Goal: Information Seeking & Learning: Learn about a topic

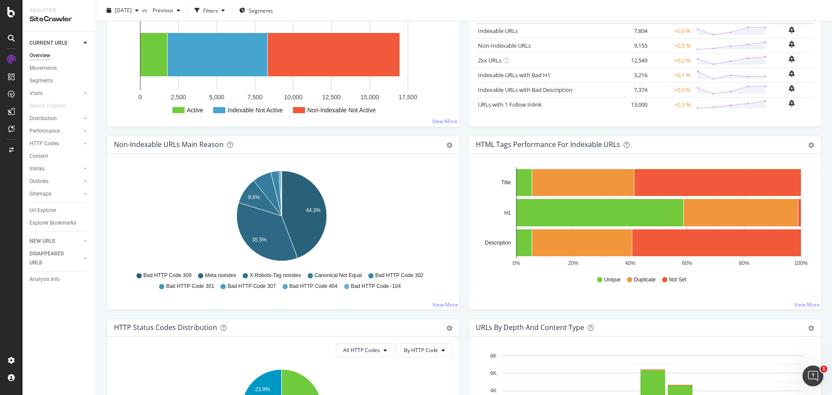
scroll to position [87, 0]
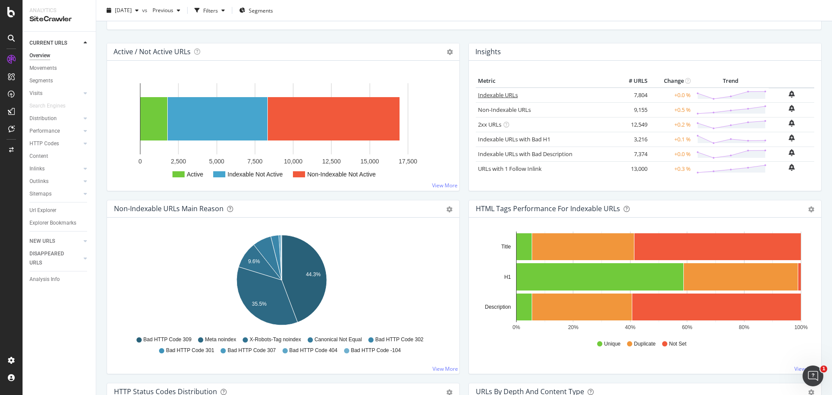
click at [491, 95] on link "Indexable URLs" at bounding box center [498, 95] width 40 height 8
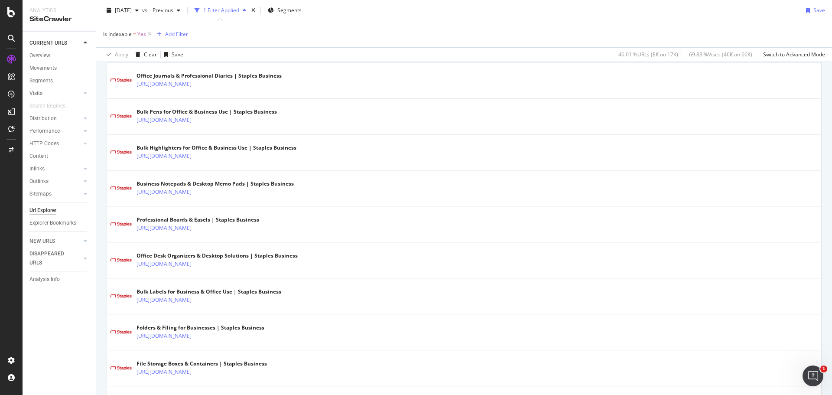
scroll to position [1517, 0]
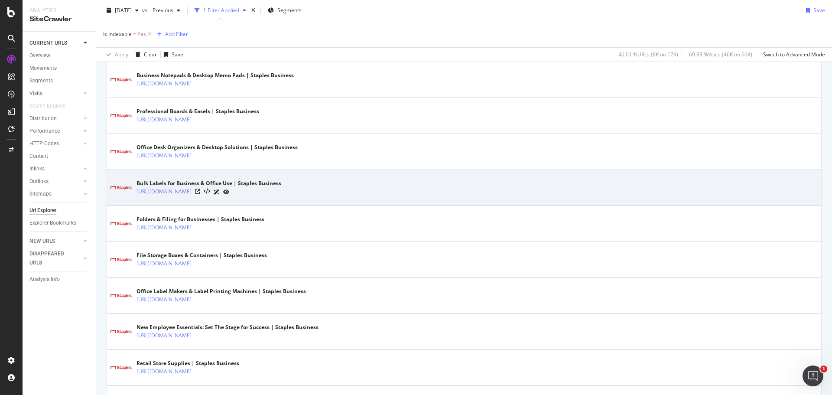
click at [220, 192] on icon at bounding box center [217, 191] width 6 height 5
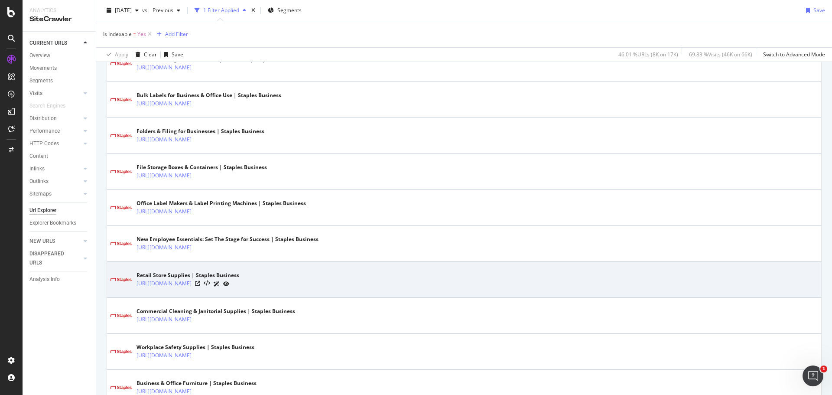
scroll to position [1737, 0]
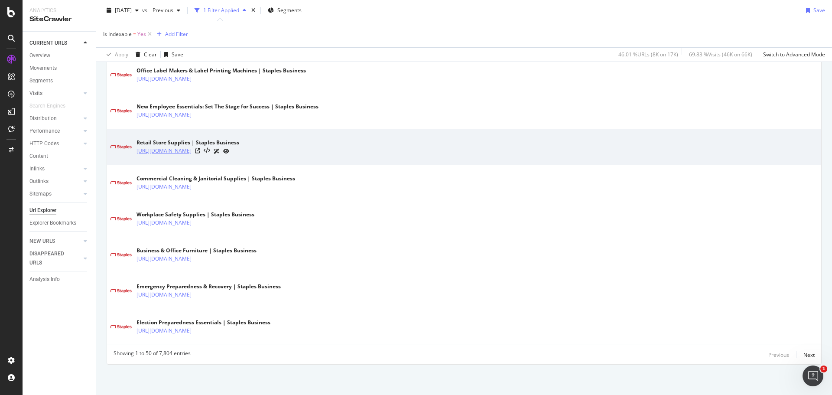
click at [192, 150] on link "https://www.staplesadvantage.com/retail-store-supplies/cat_SC116401" at bounding box center [163, 150] width 55 height 9
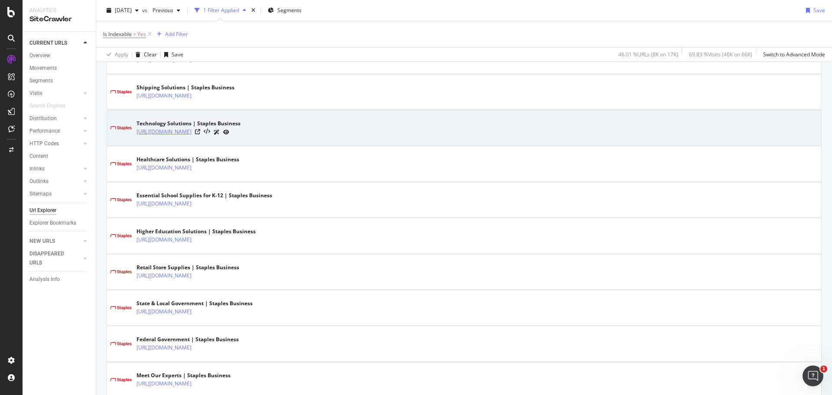
scroll to position [433, 0]
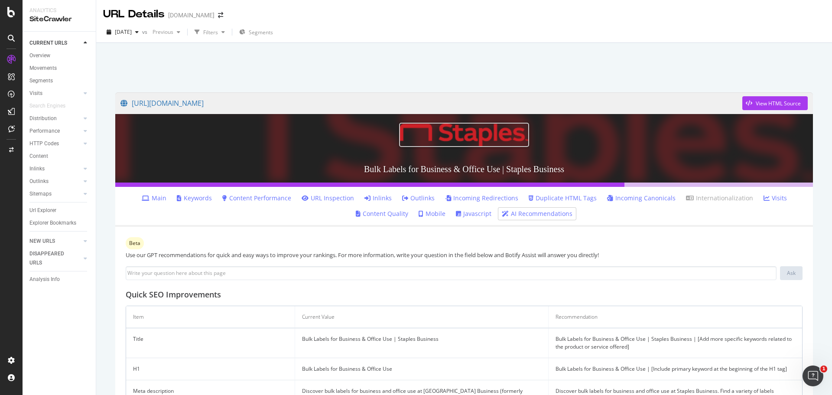
click at [137, 241] on span "Beta" at bounding box center [134, 242] width 11 height 5
click at [140, 240] on span "Beta" at bounding box center [134, 242] width 11 height 5
drag, startPoint x: 144, startPoint y: 245, endPoint x: 127, endPoint y: 244, distance: 17.0
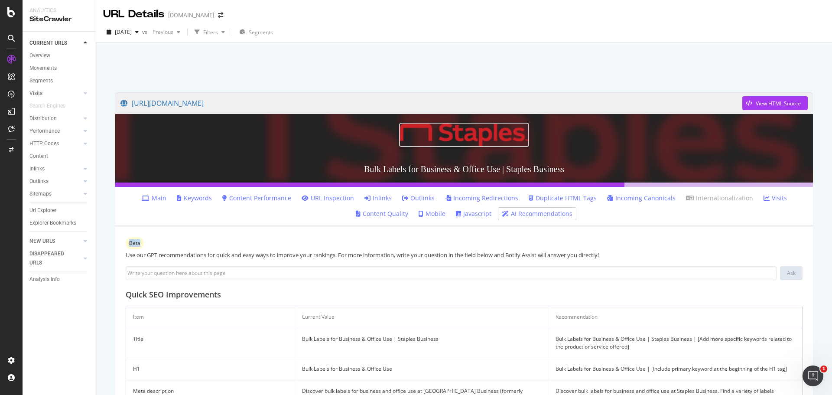
click at [127, 244] on div "Beta Use our GPT recommendations for quick and easy ways to improve your rankin…" at bounding box center [464, 352] width 698 height 251
click at [156, 244] on div "Beta Use our GPT recommendations for quick and easy ways to improve your rankin…" at bounding box center [464, 352] width 698 height 251
click at [774, 100] on div "View HTML Source" at bounding box center [778, 103] width 45 height 7
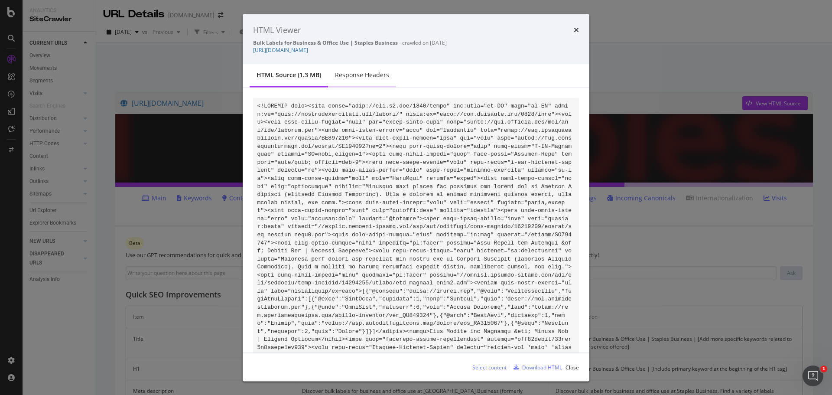
click at [364, 71] on div "Response Headers" at bounding box center [362, 75] width 54 height 9
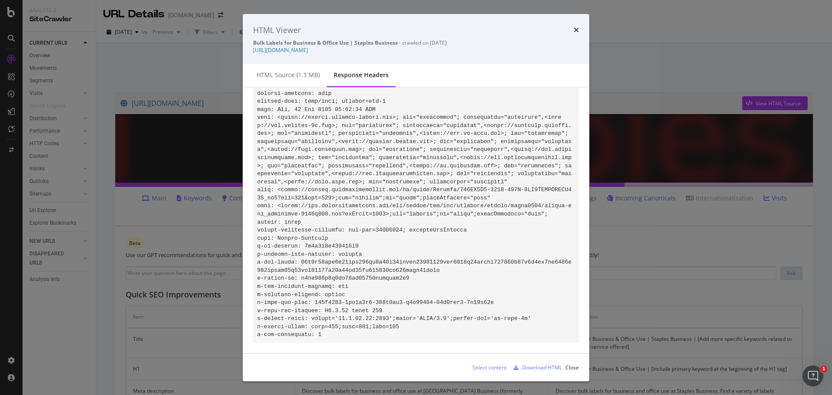
scroll to position [29, 0]
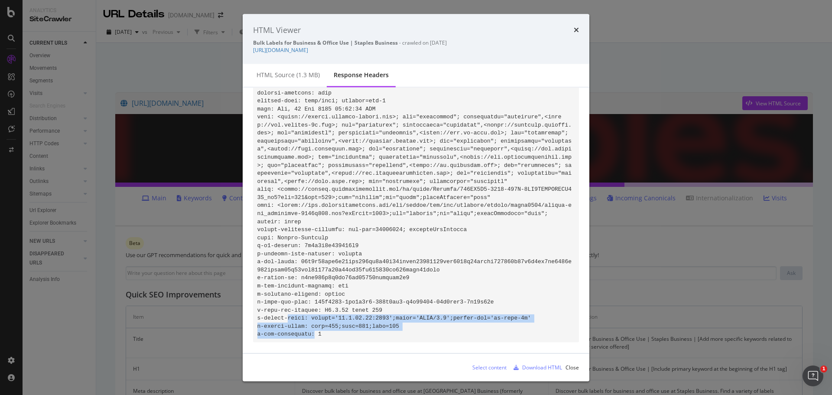
drag, startPoint x: 309, startPoint y: 325, endPoint x: 282, endPoint y: 306, distance: 32.8
click at [282, 306] on code "modal" at bounding box center [414, 209] width 315 height 256
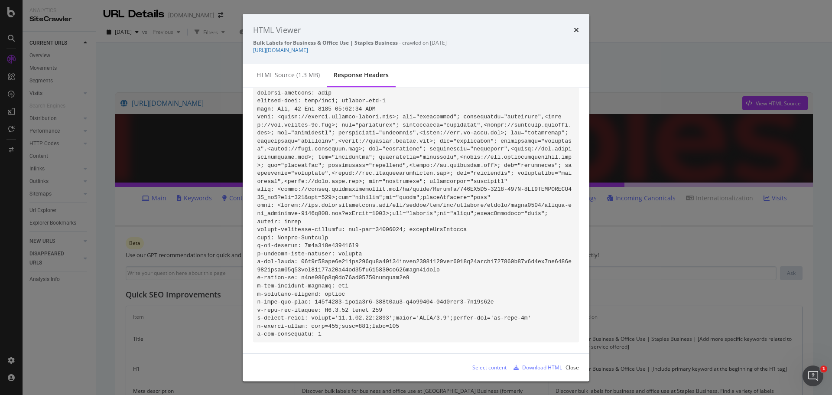
click at [300, 278] on code "modal" at bounding box center [414, 209] width 315 height 256
click at [300, 78] on div "HTML source (1.3 MB)" at bounding box center [288, 75] width 63 height 9
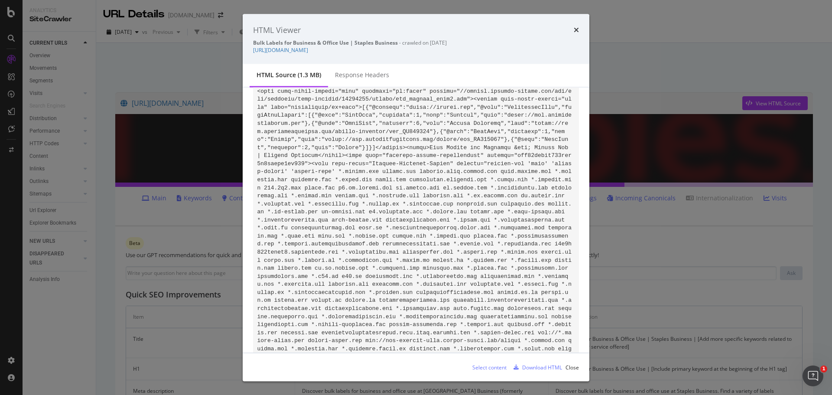
scroll to position [289, 0]
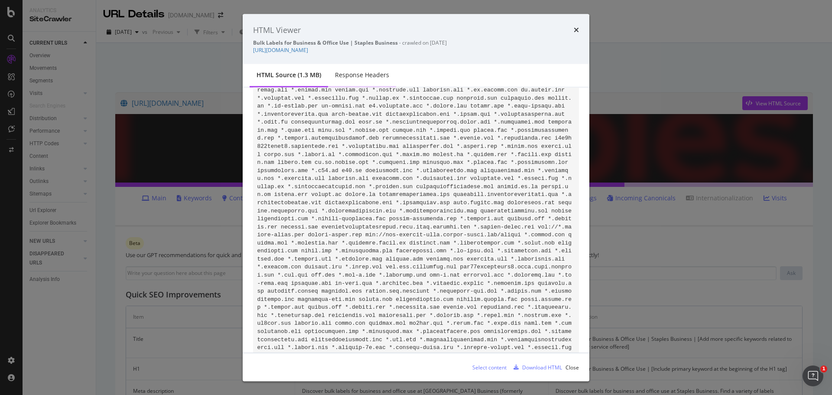
click at [362, 73] on div "Response Headers" at bounding box center [362, 75] width 54 height 9
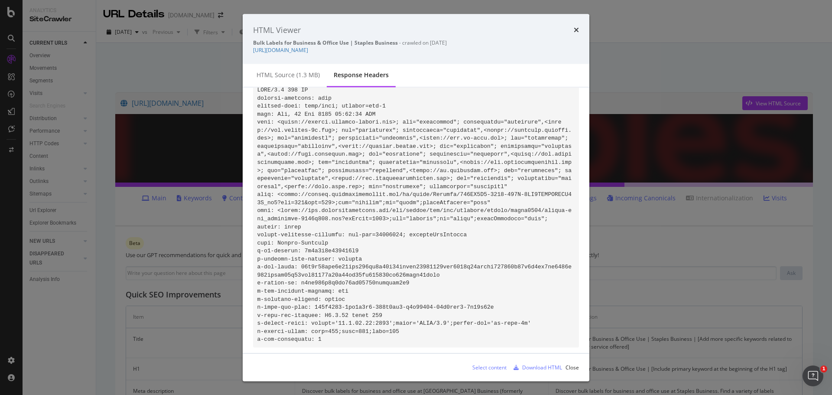
scroll to position [29, 0]
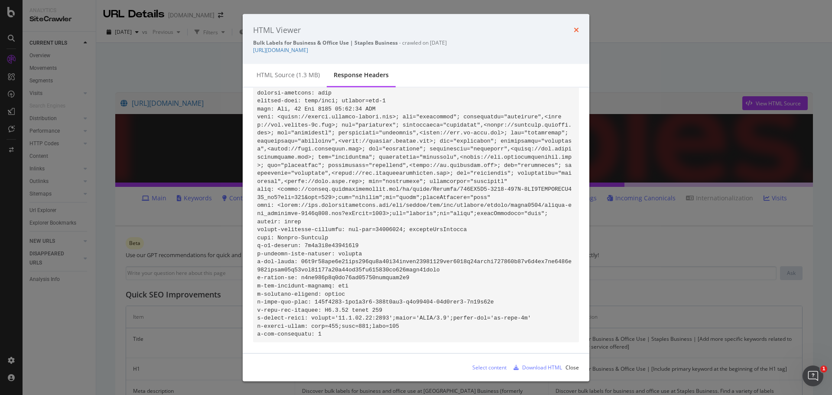
click at [577, 30] on icon "times" at bounding box center [576, 29] width 5 height 7
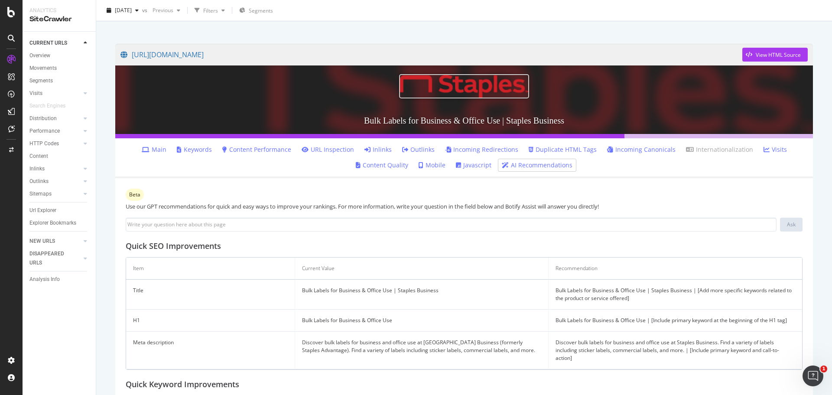
scroll to position [91, 0]
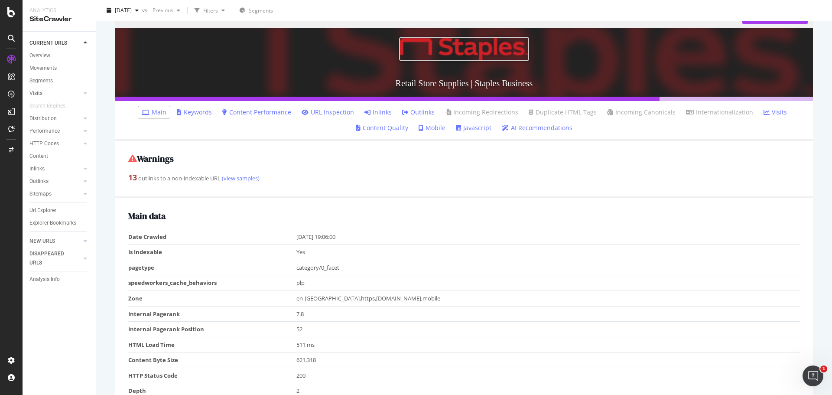
scroll to position [260, 0]
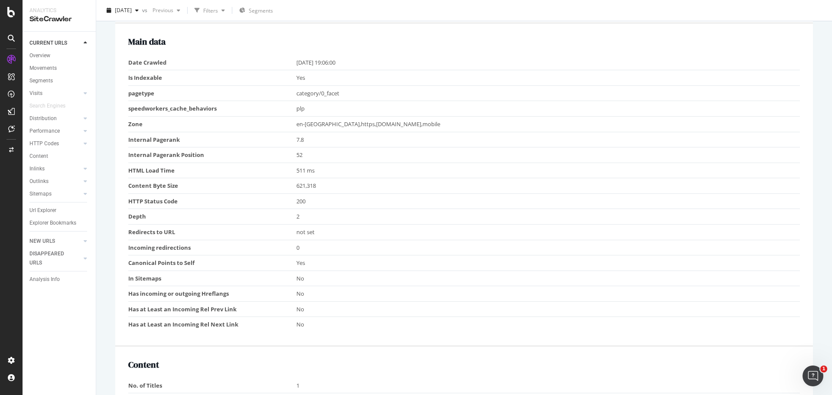
drag, startPoint x: 127, startPoint y: 65, endPoint x: 358, endPoint y: 75, distance: 231.1
click at [363, 67] on div "Main data Date Crawled 2025-08-20 19:06:00 Is Indexable Yes pagetype category/0…" at bounding box center [464, 185] width 698 height 323
drag, startPoint x: 313, startPoint y: 79, endPoint x: 303, endPoint y: 80, distance: 10.1
click at [309, 80] on td "Yes" at bounding box center [548, 78] width 504 height 16
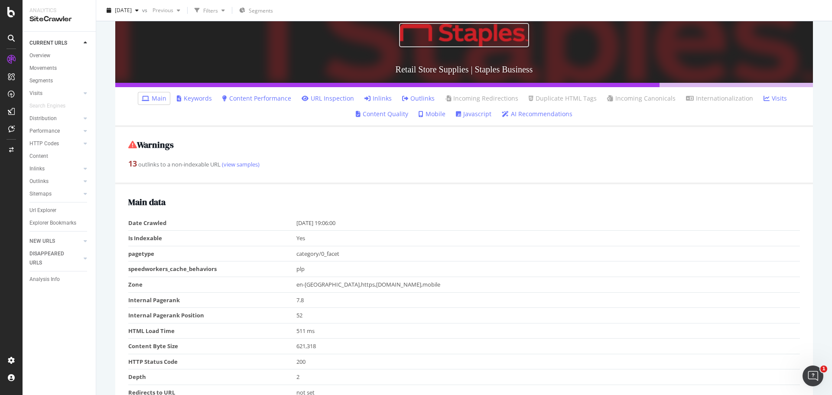
scroll to position [0, 0]
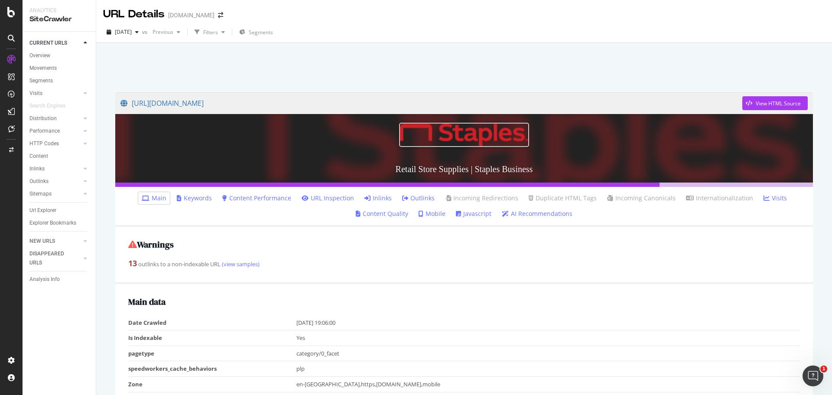
click at [406, 200] on icon at bounding box center [405, 198] width 6 height 6
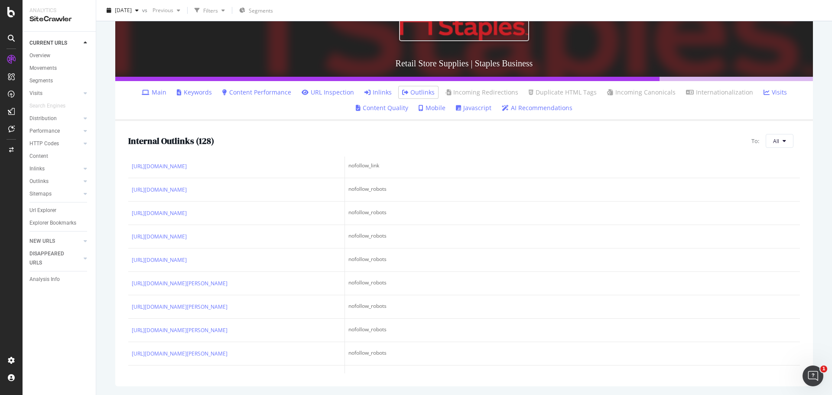
scroll to position [390, 0]
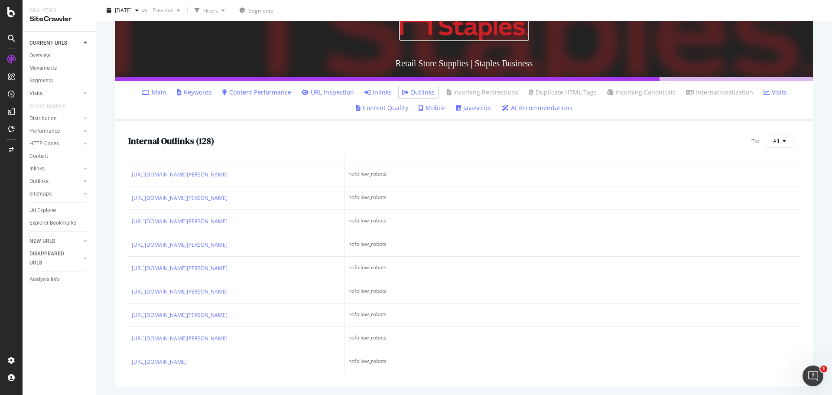
click at [224, 130] on icon at bounding box center [221, 127] width 6 height 5
click at [187, 109] on link "https://www.staplesadvantage.com/advantus-id-badge-holders-clear-50-pack-75450/…" at bounding box center [159, 104] width 55 height 9
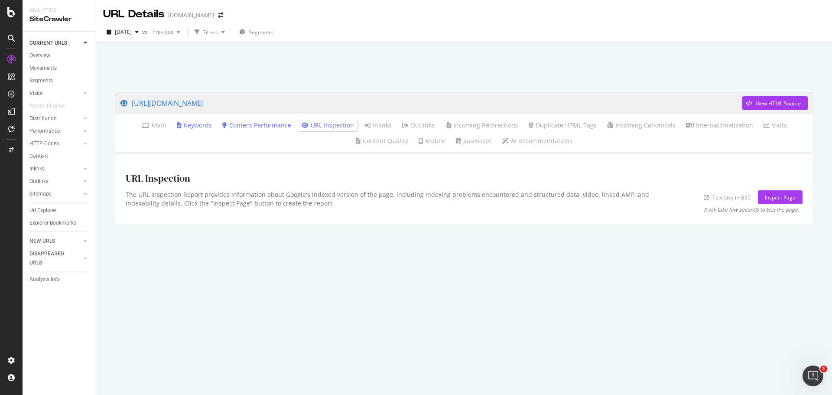
click at [257, 246] on div "[URL][DOMAIN_NAME] View HTML Source Main Keywords Content Performance URL Inspe…" at bounding box center [464, 239] width 715 height 311
click at [83, 94] on div at bounding box center [85, 93] width 9 height 9
click at [40, 115] on div "Orphan URLs" at bounding box center [48, 118] width 30 height 9
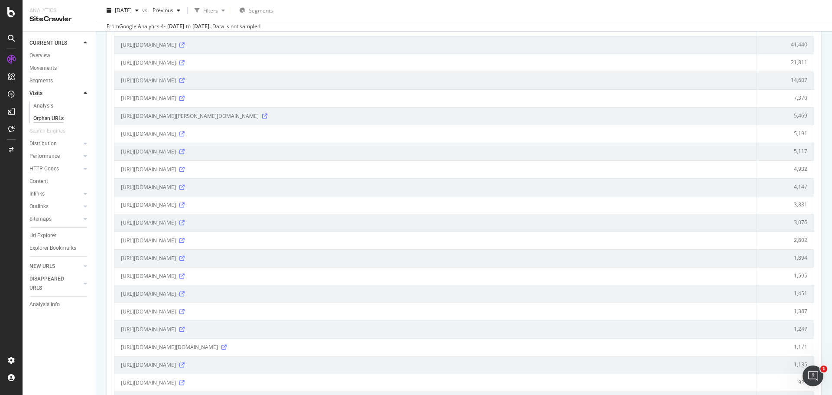
scroll to position [43, 0]
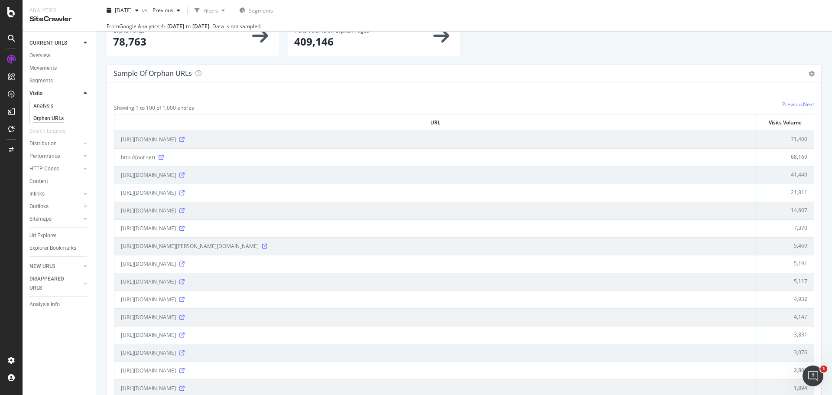
click at [53, 104] on link "Analysis" at bounding box center [61, 105] width 56 height 9
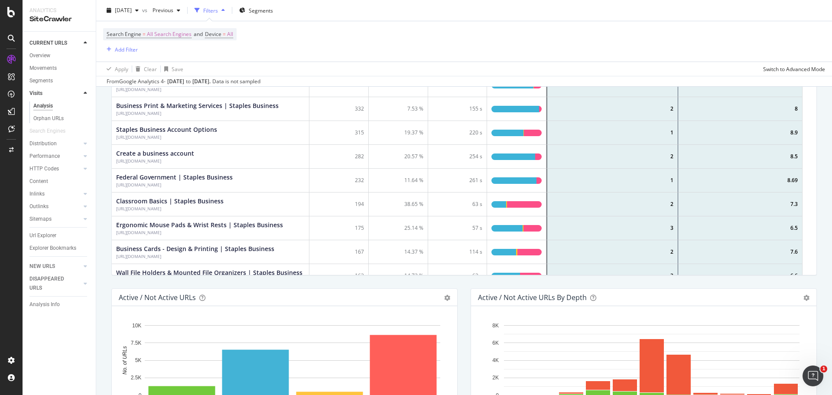
scroll to position [288, 0]
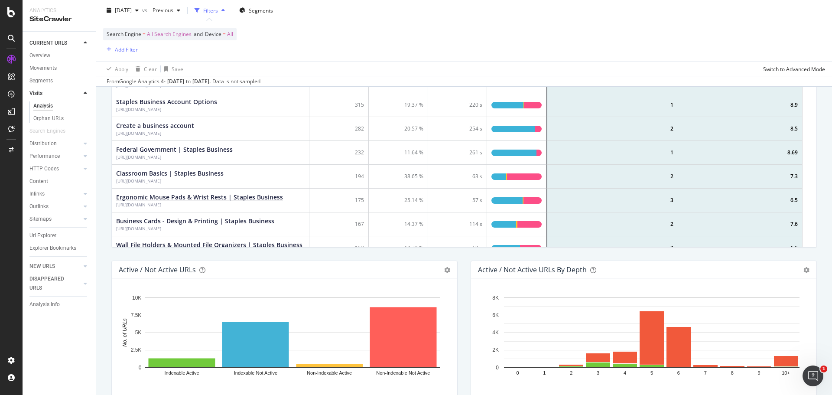
click at [248, 198] on div "Ergonomic Mouse Pads & Wrist Rests | Staples Business" at bounding box center [199, 197] width 167 height 9
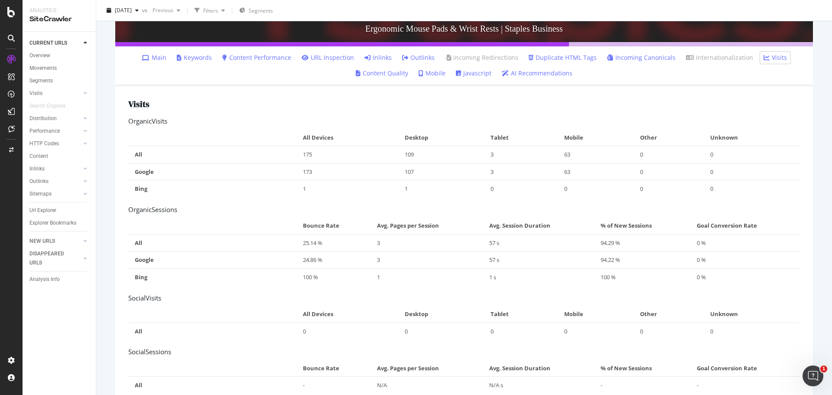
scroll to position [83, 0]
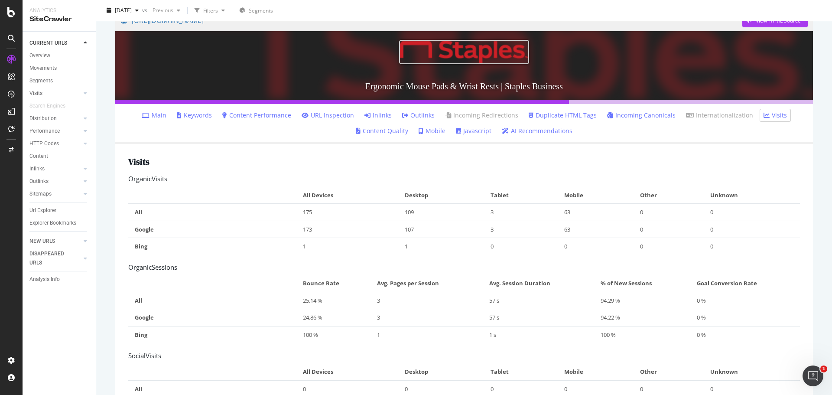
click at [265, 114] on link "Content Performance" at bounding box center [256, 115] width 69 height 9
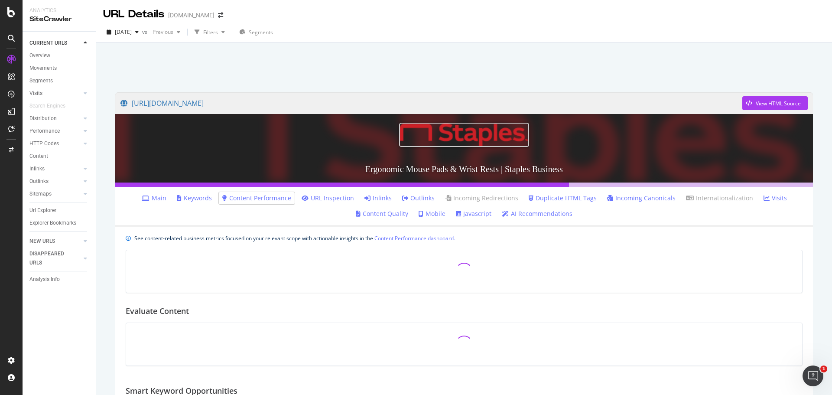
scroll to position [217, 0]
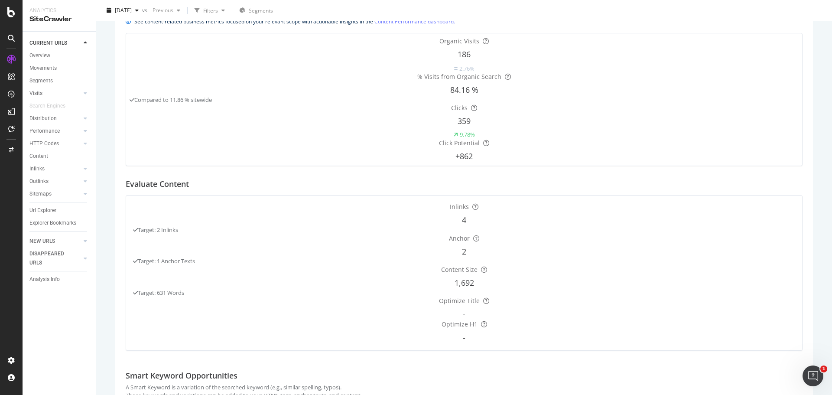
drag, startPoint x: 180, startPoint y: 238, endPoint x: 130, endPoint y: 236, distance: 50.3
copy div "keyboard wrist rest"
click at [178, 226] on span "Target: 2 Inlinks" at bounding box center [158, 230] width 40 height 8
click at [59, 128] on div "Performance" at bounding box center [44, 131] width 30 height 9
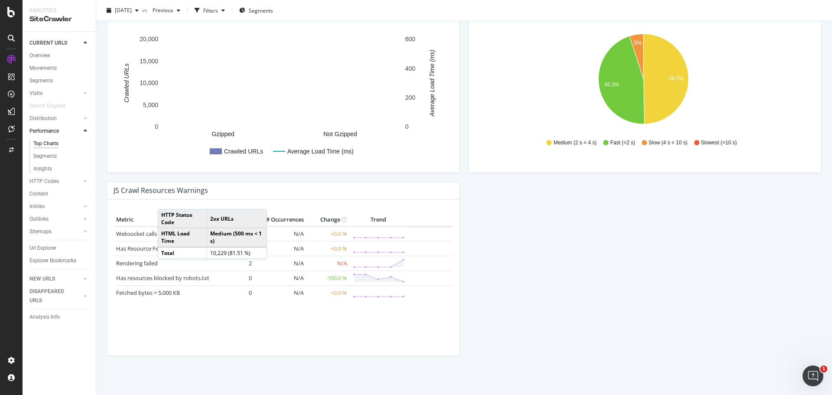
scroll to position [694, 0]
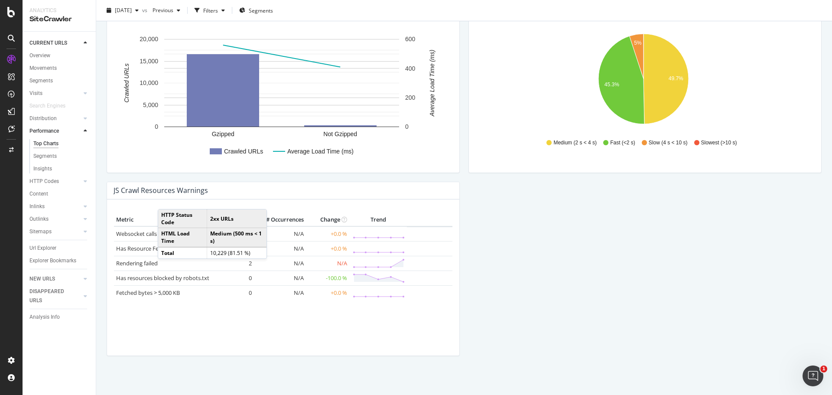
click at [148, 270] on td "Rendering failed" at bounding box center [166, 263] width 105 height 15
click at [45, 159] on div "Segments" at bounding box center [44, 156] width 23 height 9
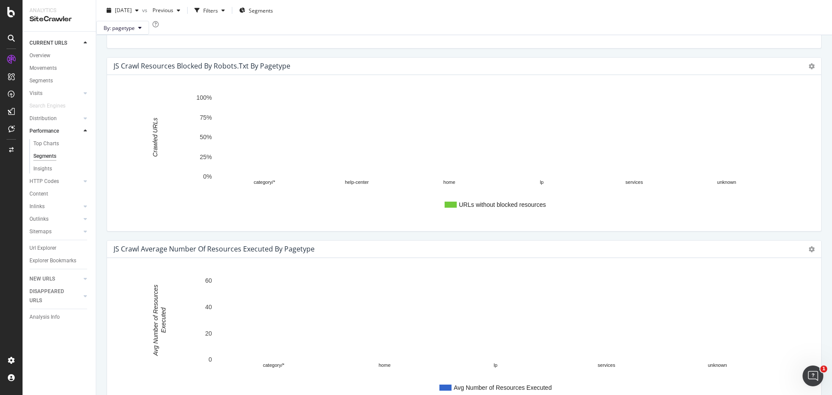
scroll to position [937, 0]
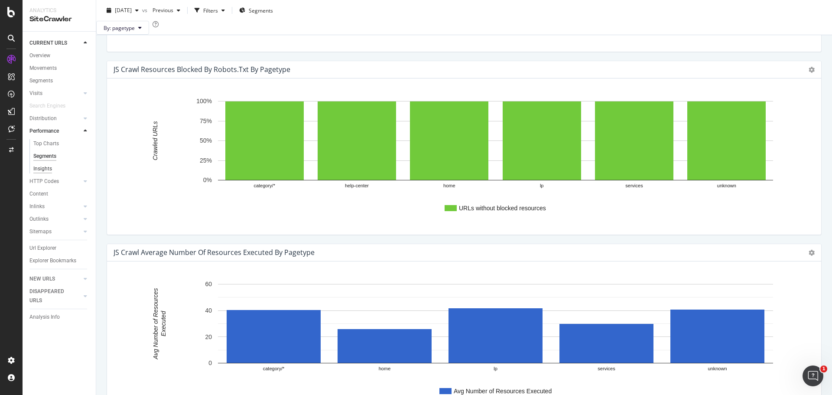
click at [50, 170] on div "Insights" at bounding box center [42, 168] width 19 height 9
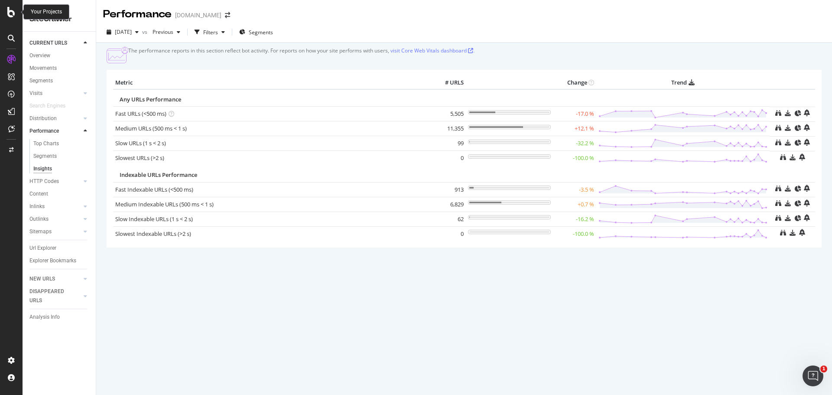
click at [7, 15] on icon at bounding box center [11, 12] width 8 height 10
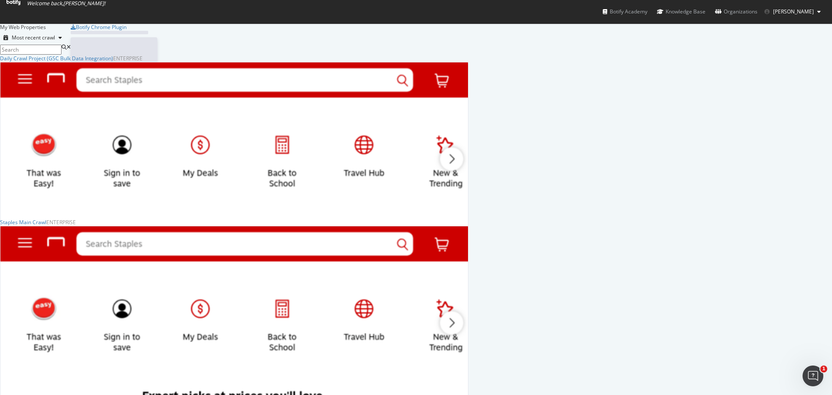
scroll to position [388, 819]
click at [748, 15] on div "Organizations" at bounding box center [736, 11] width 42 height 9
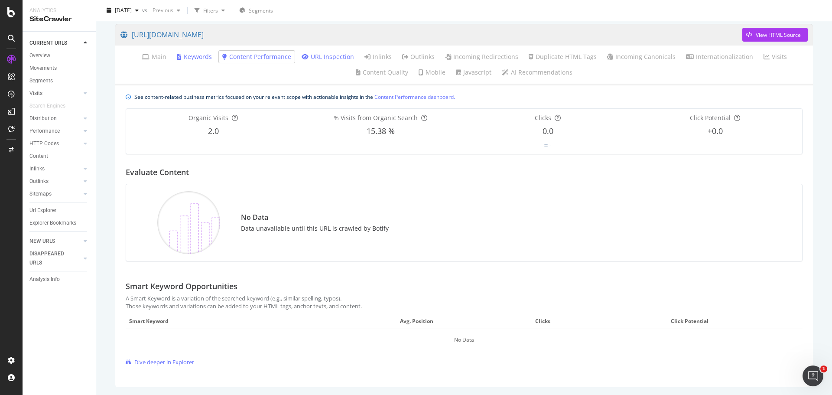
scroll to position [69, 0]
click at [52, 57] on link "Overview" at bounding box center [59, 55] width 60 height 9
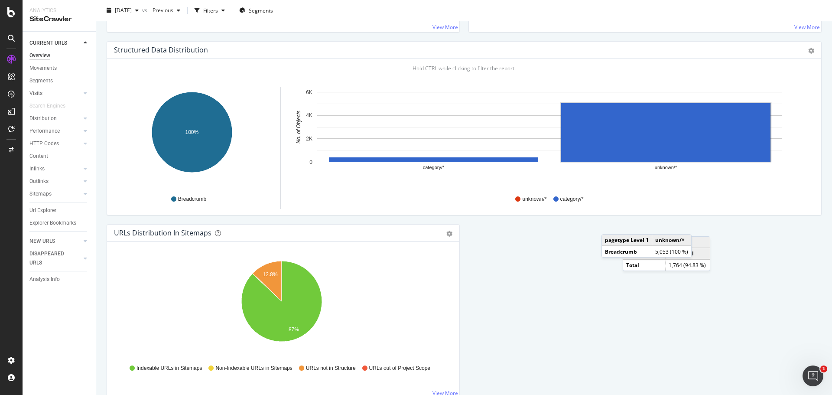
scroll to position [862, 0]
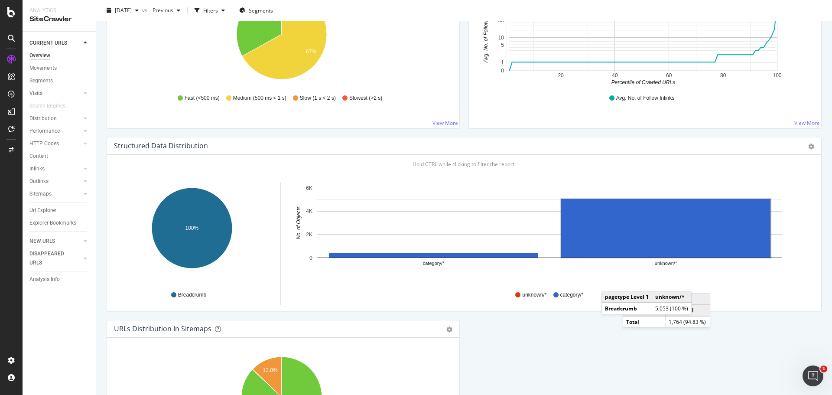
scroll to position [646, 0]
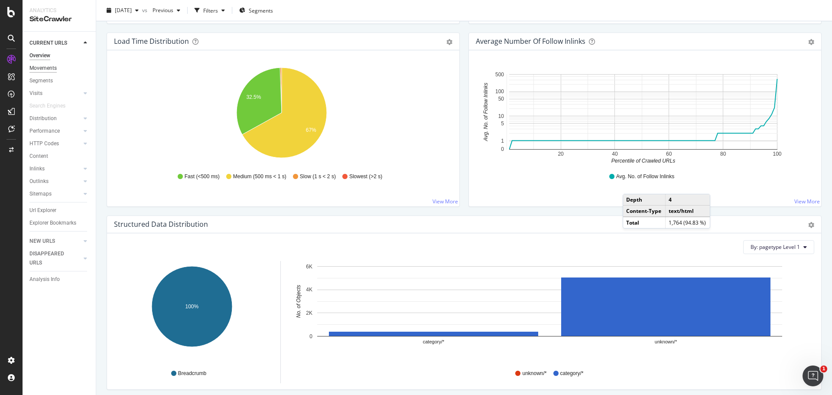
click at [49, 65] on div "Movements" at bounding box center [42, 68] width 27 height 9
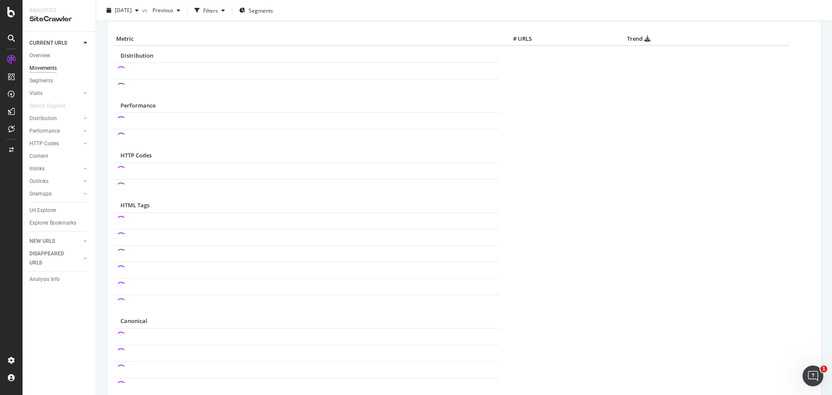
scroll to position [433, 0]
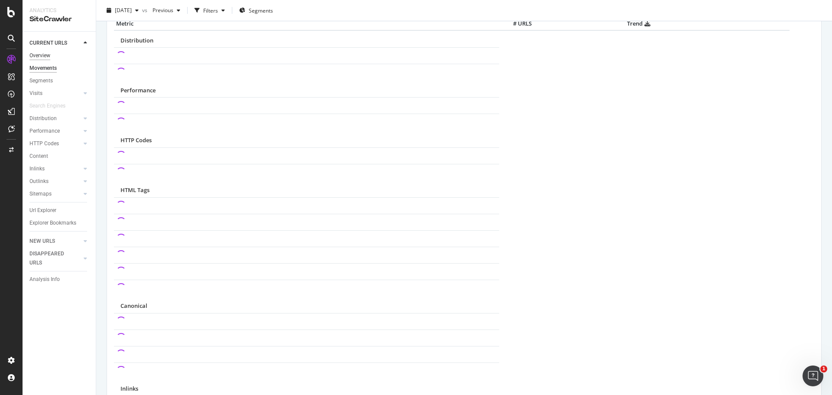
click at [41, 54] on div "Overview" at bounding box center [39, 55] width 21 height 9
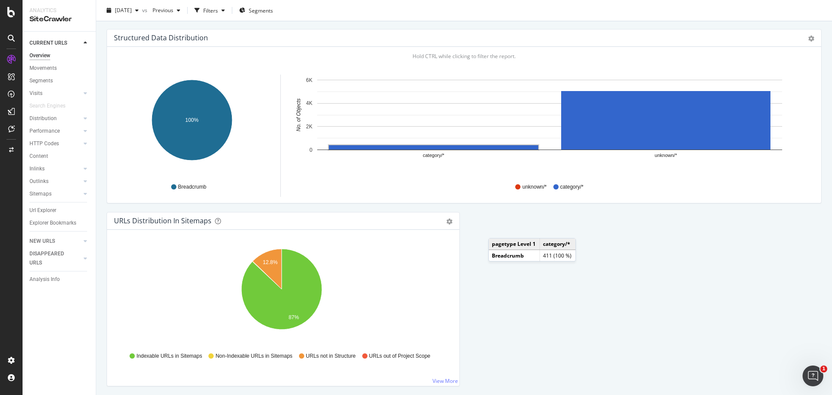
scroll to position [862, 0]
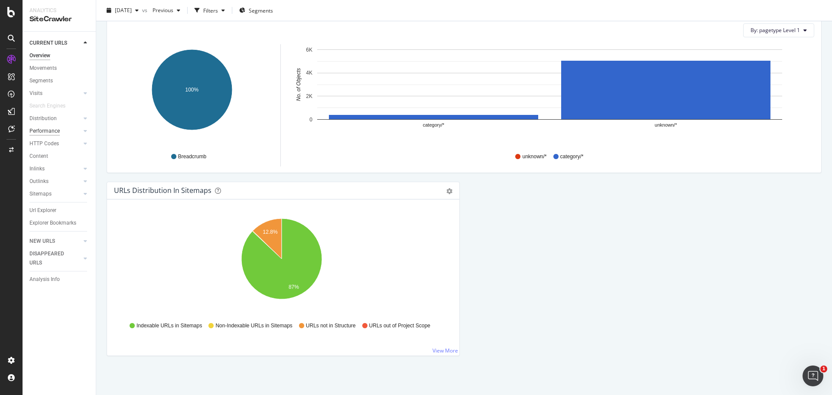
click at [42, 132] on div "Performance" at bounding box center [44, 131] width 30 height 9
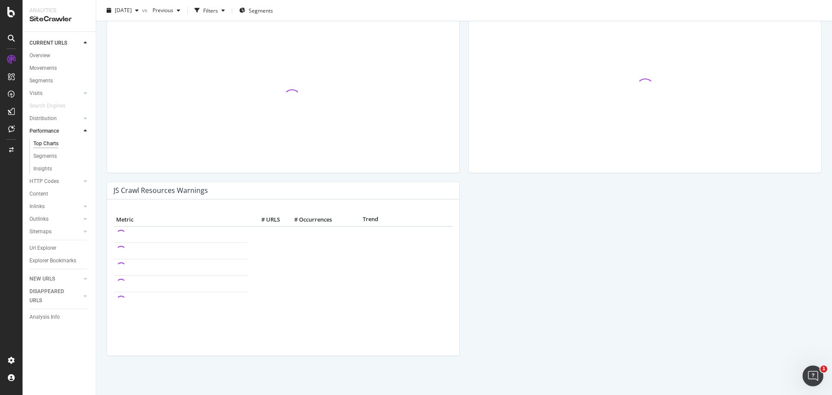
scroll to position [694, 0]
click at [52, 154] on div "Segments" at bounding box center [44, 156] width 23 height 9
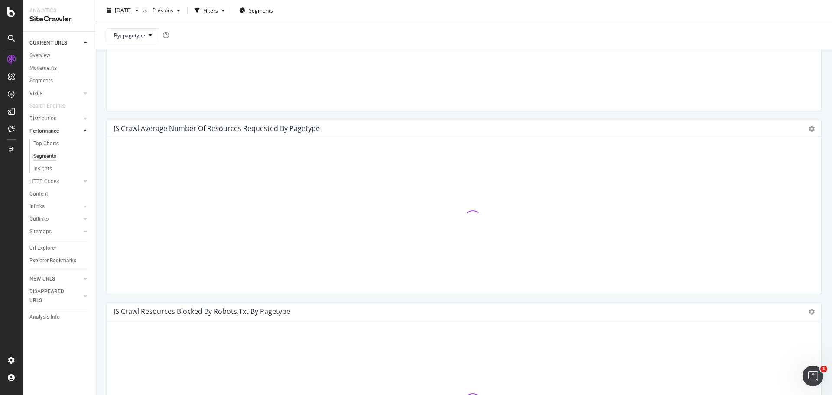
scroll to position [890, 0]
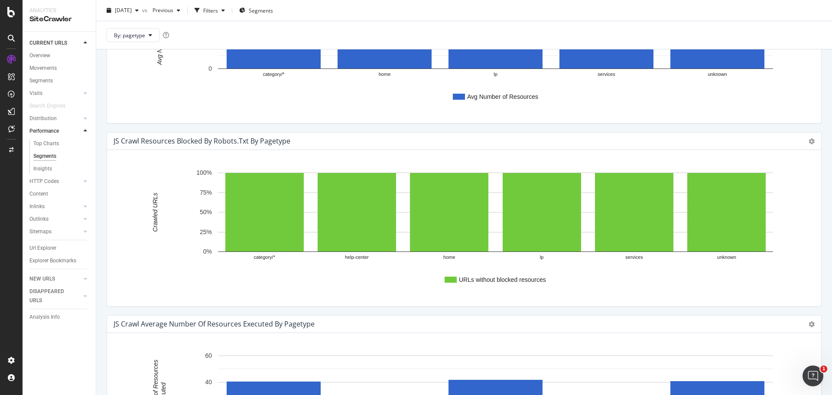
click at [61, 184] on link "HTTP Codes" at bounding box center [55, 181] width 52 height 9
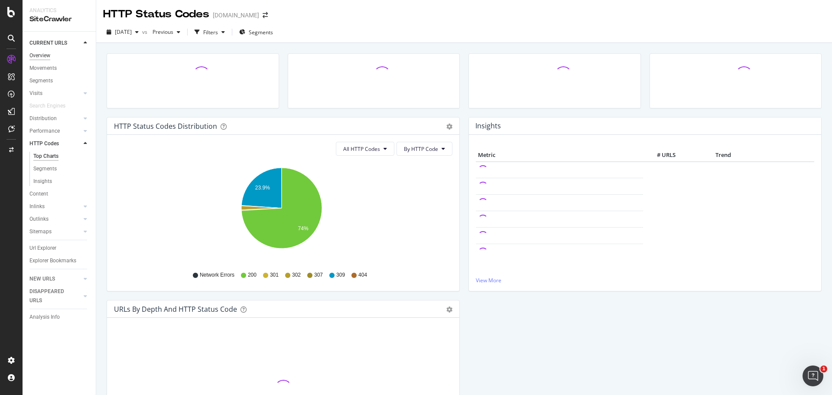
click at [41, 57] on div "Overview" at bounding box center [39, 55] width 21 height 9
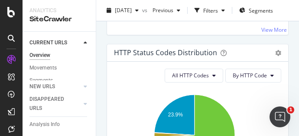
scroll to position [1639, 0]
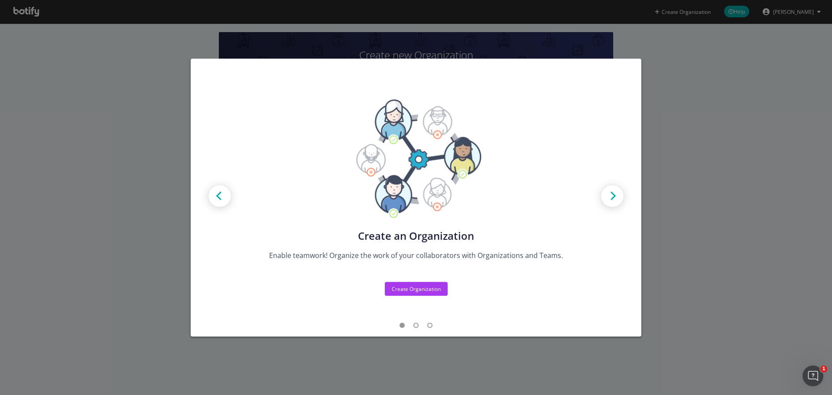
click at [603, 198] on img "modal" at bounding box center [612, 196] width 39 height 39
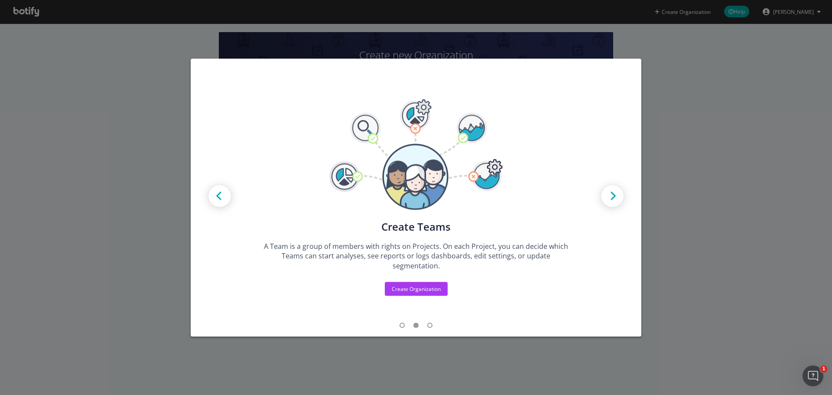
click at [703, 186] on div "Create new Projects for your Teams Create the exact model that matches your Org…" at bounding box center [416, 197] width 832 height 395
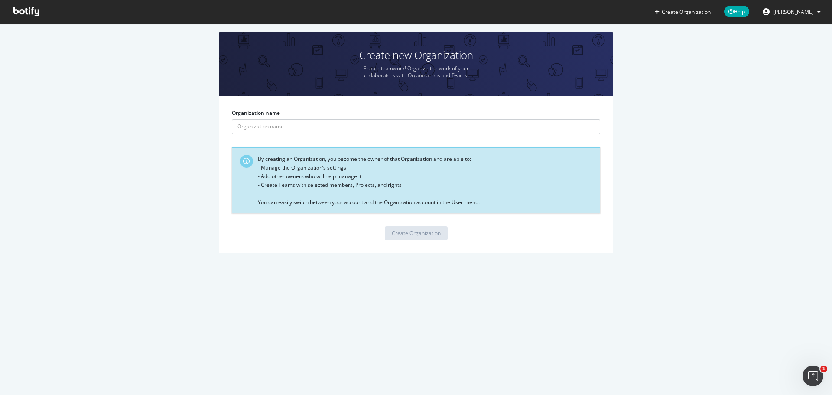
click at [18, 15] on icon at bounding box center [26, 12] width 26 height 10
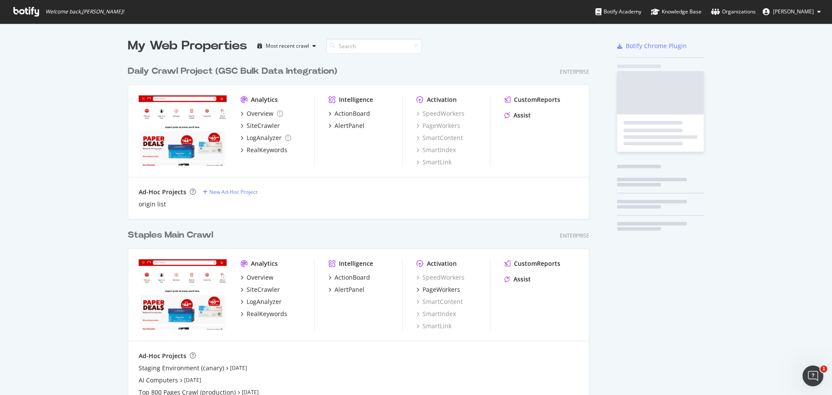
scroll to position [676, 462]
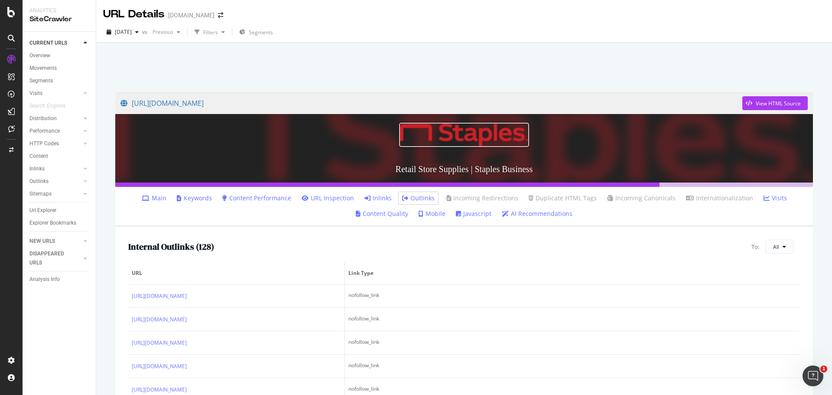
scroll to position [390, 0]
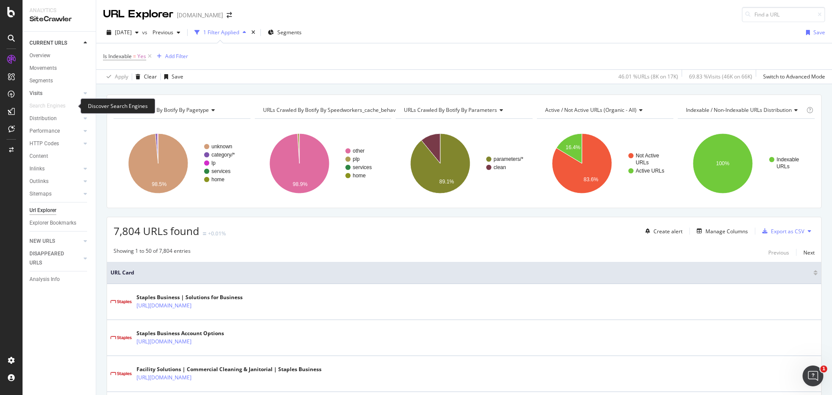
scroll to position [433, 0]
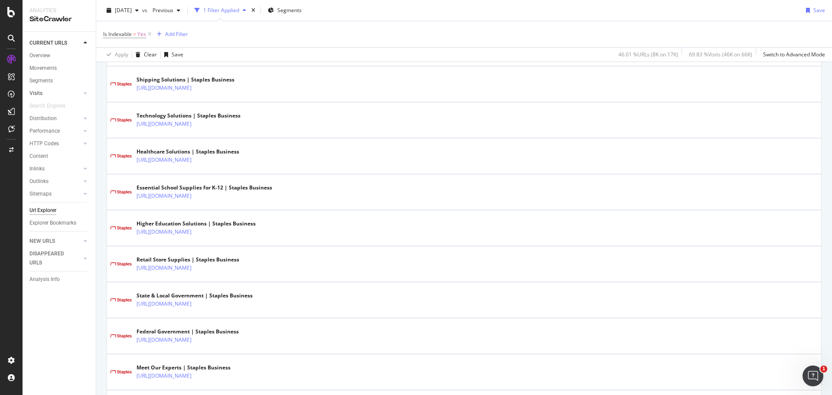
click at [50, 93] on link "Visits" at bounding box center [55, 93] width 52 height 9
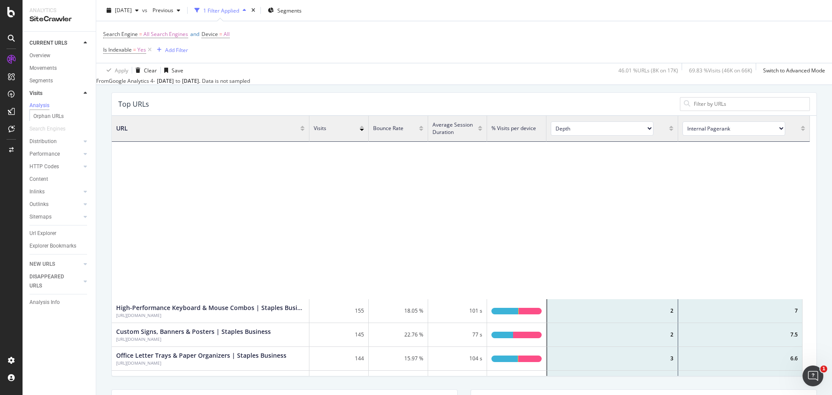
scroll to position [303, 0]
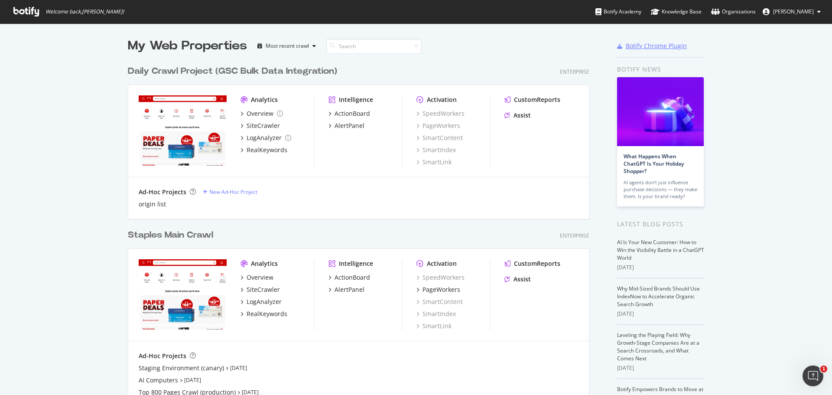
click at [657, 47] on div "Botify Chrome Plugin" at bounding box center [656, 46] width 61 height 9
